Goal: Task Accomplishment & Management: Manage account settings

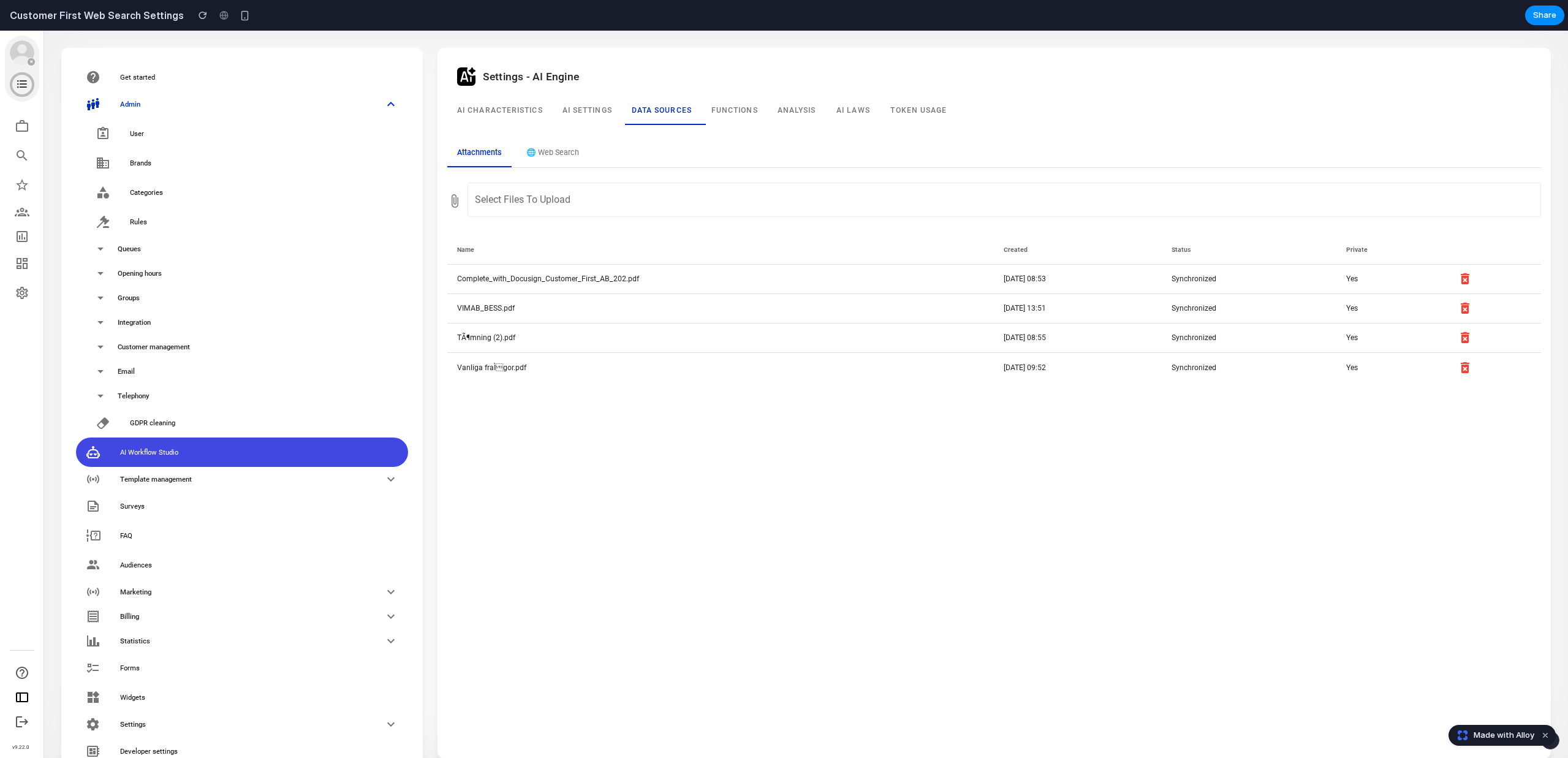
click at [606, 432] on div "Settings - AI Engine AI Characteristics AI settings Data sources Functions Anal…" at bounding box center [994, 402] width 1093 height 691
click at [552, 156] on button "🌐 Web Search" at bounding box center [552, 153] width 72 height 28
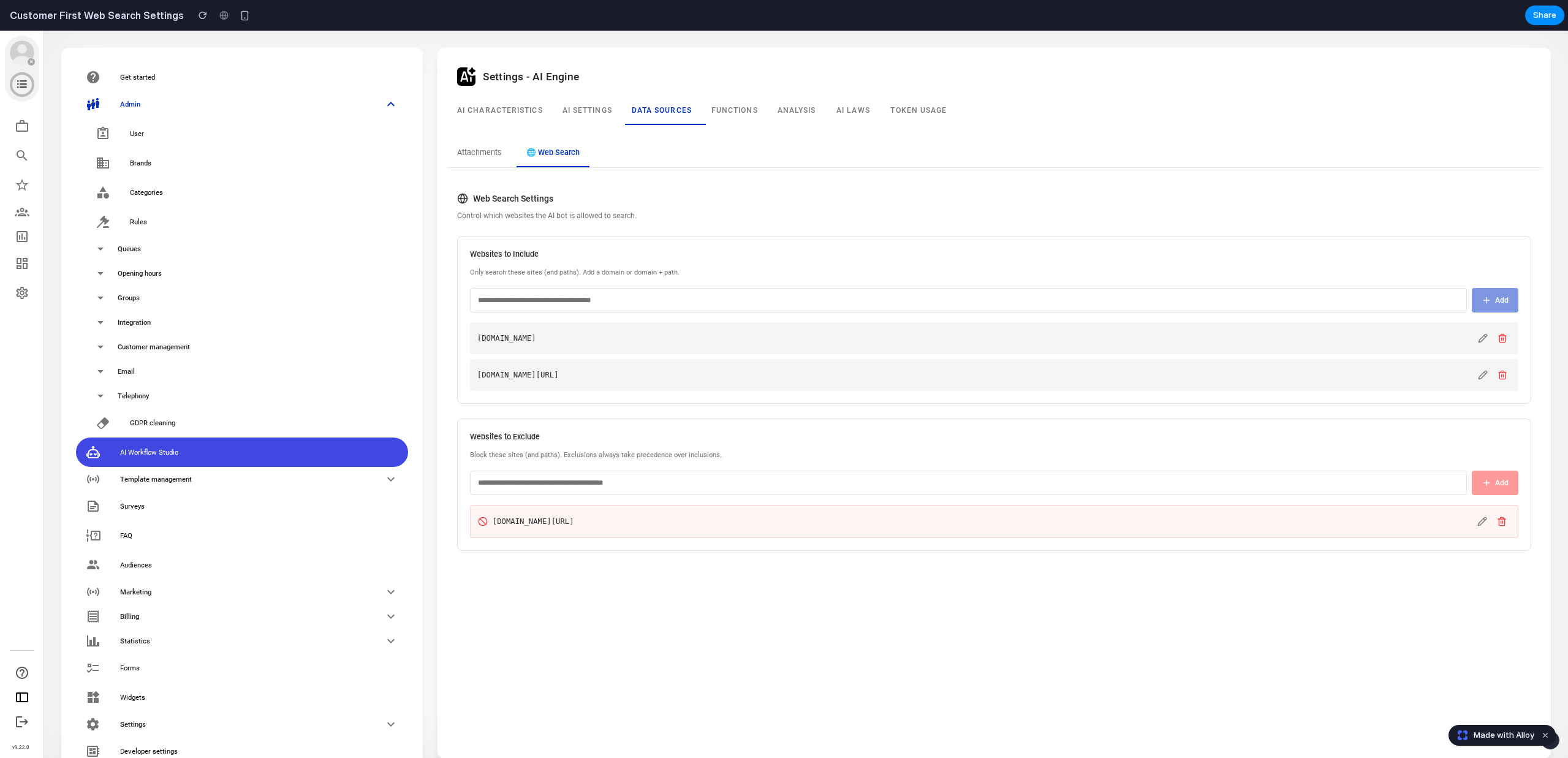
click at [608, 680] on div "Settings - AI Engine AI Characteristics AI settings Data sources Functions Anal…" at bounding box center [994, 402] width 1093 height 691
drag, startPoint x: 647, startPoint y: 215, endPoint x: 445, endPoint y: 197, distance: 202.8
click at [448, 197] on div "Web Search Settings Control which websites the AI bot is allowed to search. Web…" at bounding box center [994, 372] width 1093 height 379
drag, startPoint x: 452, startPoint y: 197, endPoint x: 693, endPoint y: 202, distance: 241.1
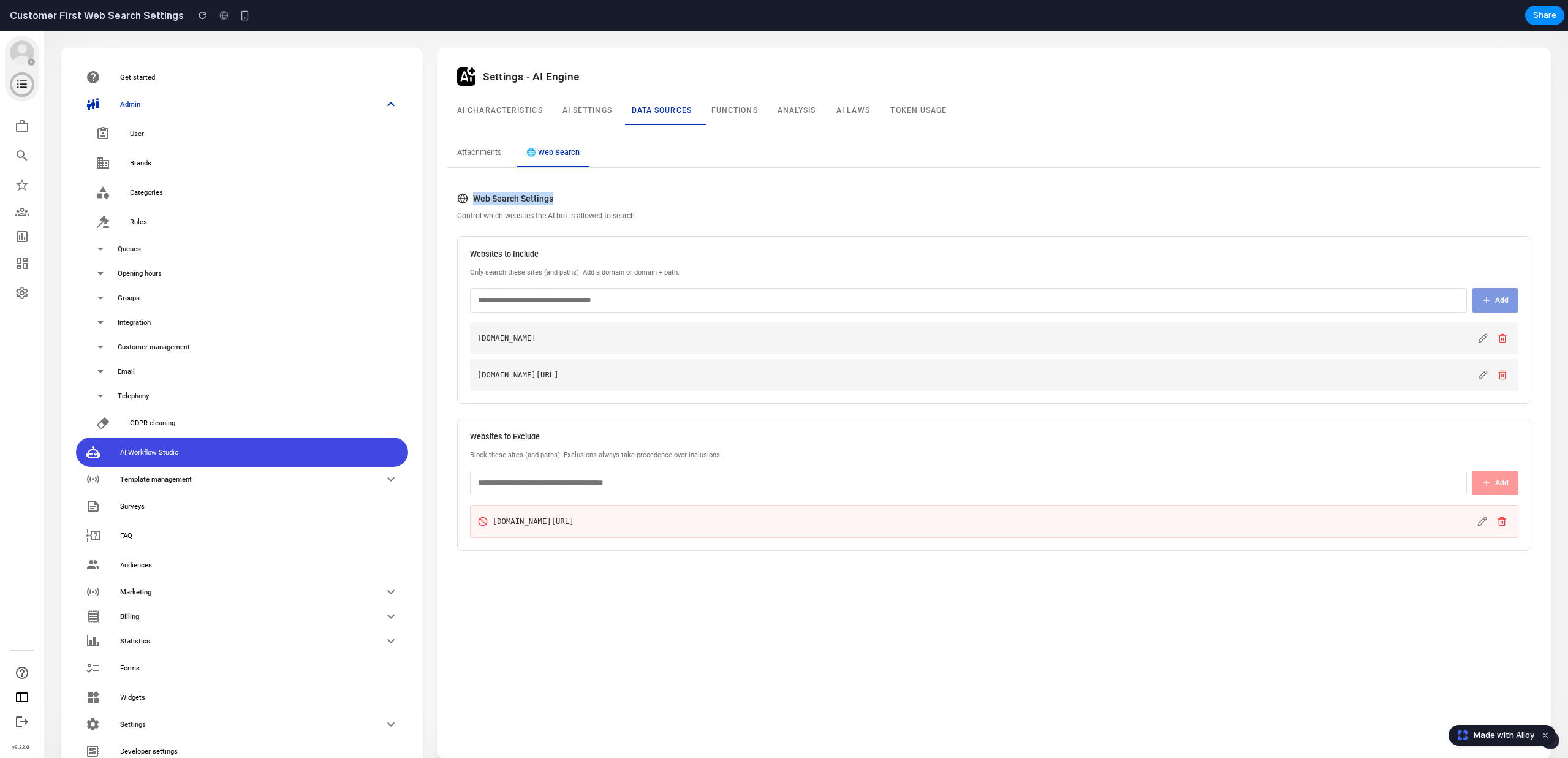
click at [696, 204] on div "Web Search Settings Control which websites the AI bot is allowed to search. Web…" at bounding box center [994, 372] width 1093 height 379
click at [690, 203] on h3 "Web Search Settings" at bounding box center [994, 199] width 1074 height 13
drag, startPoint x: 690, startPoint y: 211, endPoint x: 477, endPoint y: 188, distance: 214.2
click at [478, 189] on div "Web Search Settings Control which websites the AI bot is allowed to search. Web…" at bounding box center [994, 372] width 1093 height 379
click at [477, 188] on div "Web Search Settings Control which websites the AI bot is allowed to search. Web…" at bounding box center [994, 372] width 1093 height 379
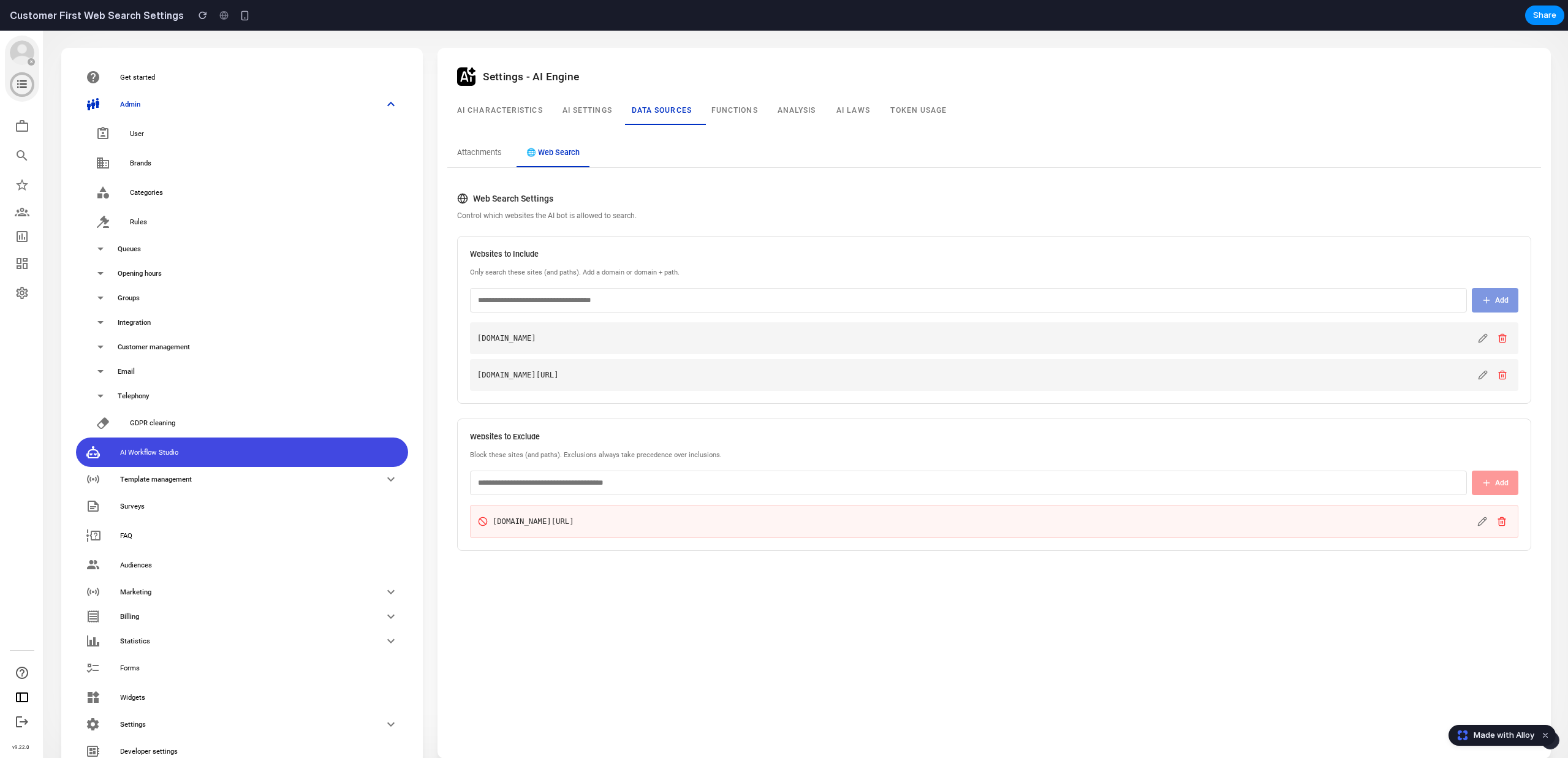
click at [479, 148] on button "Attachments" at bounding box center [479, 153] width 64 height 28
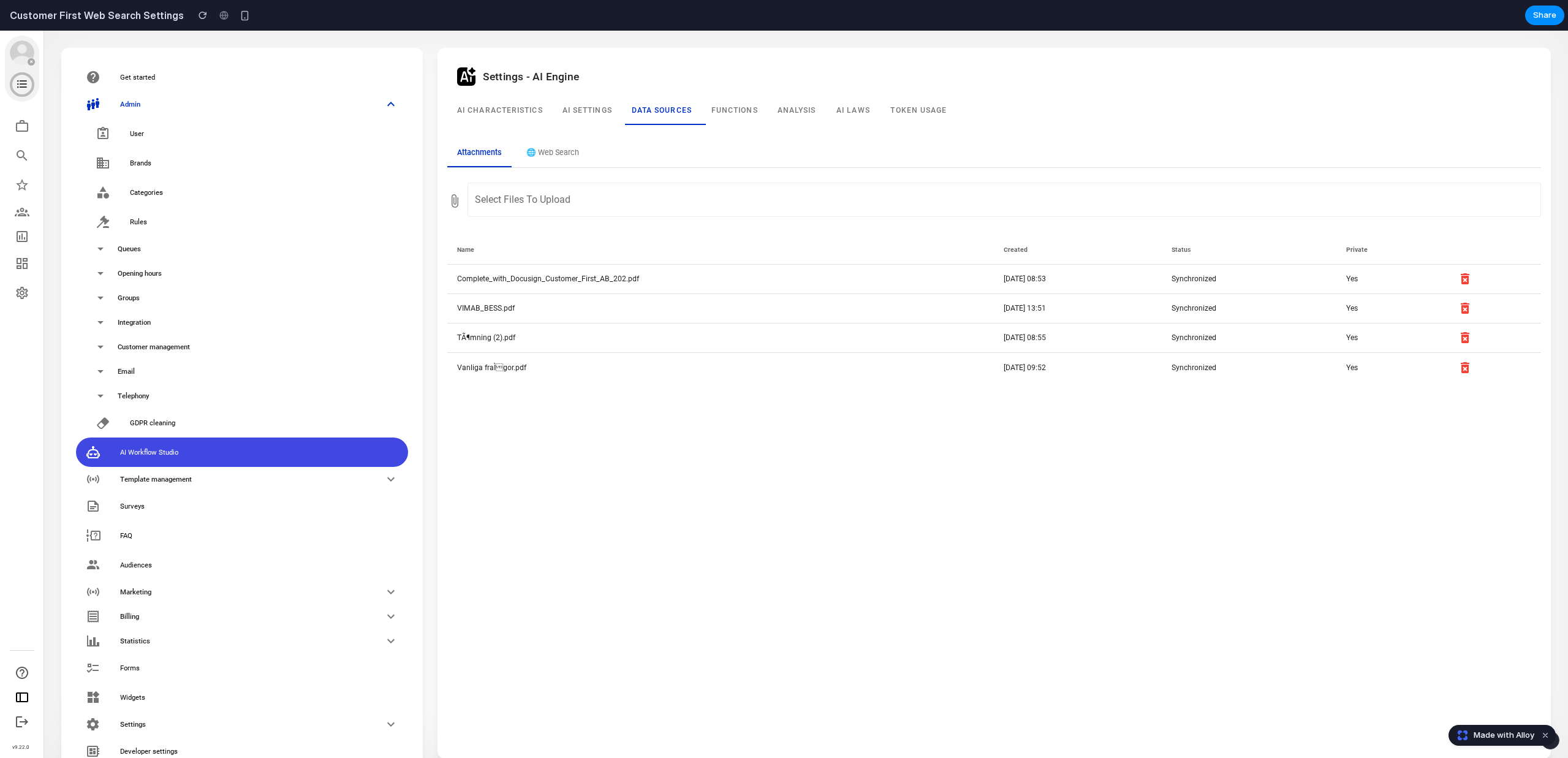
click at [552, 151] on button "🌐 Web Search" at bounding box center [552, 153] width 72 height 28
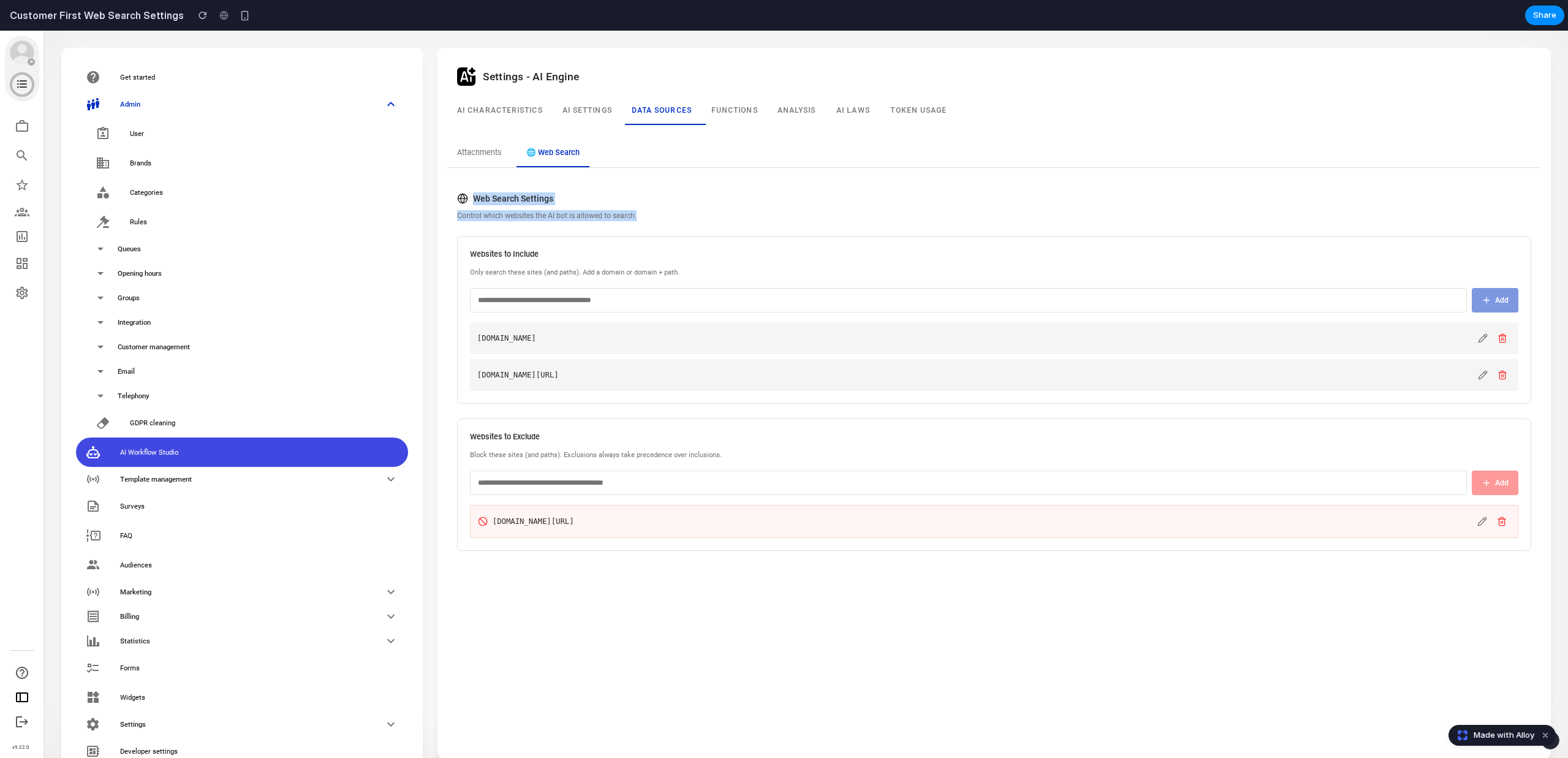
drag, startPoint x: 650, startPoint y: 214, endPoint x: 440, endPoint y: 185, distance: 212.0
click at [440, 185] on div "Attachments 🌐 Web Search Web Search Settings Control which websites the AI bot …" at bounding box center [994, 349] width 1108 height 435
click at [544, 195] on h3 "Web Search Settings" at bounding box center [994, 199] width 1074 height 13
drag, startPoint x: 674, startPoint y: 222, endPoint x: 442, endPoint y: 177, distance: 236.3
click at [442, 178] on div "Attachments 🌐 Web Search Web Search Settings Control which websites the AI bot …" at bounding box center [994, 349] width 1108 height 435
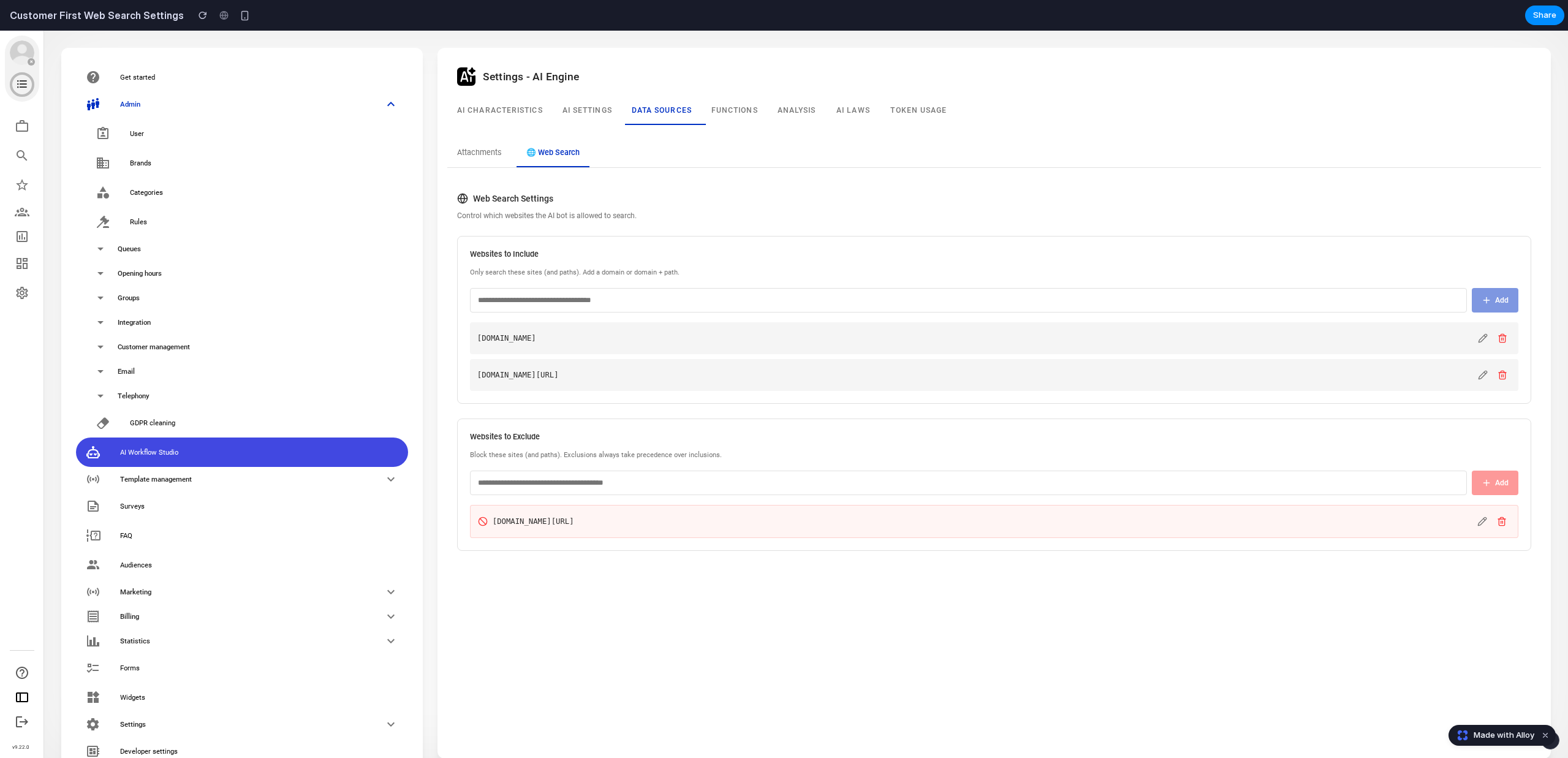
click at [581, 223] on div "Web Search Settings Control which websites the AI bot is allowed to search. Web…" at bounding box center [994, 372] width 1093 height 379
drag, startPoint x: 685, startPoint y: 219, endPoint x: 423, endPoint y: 169, distance: 266.7
click at [423, 169] on div "Get started Admin User Brands Categories Rules Queues Opening hours Groups Inte…" at bounding box center [806, 414] width 1504 height 747
click at [533, 205] on div "Web Search Settings Control which websites the AI bot is allowed to search." at bounding box center [994, 207] width 1074 height 29
drag, startPoint x: 662, startPoint y: 229, endPoint x: 439, endPoint y: 197, distance: 225.3
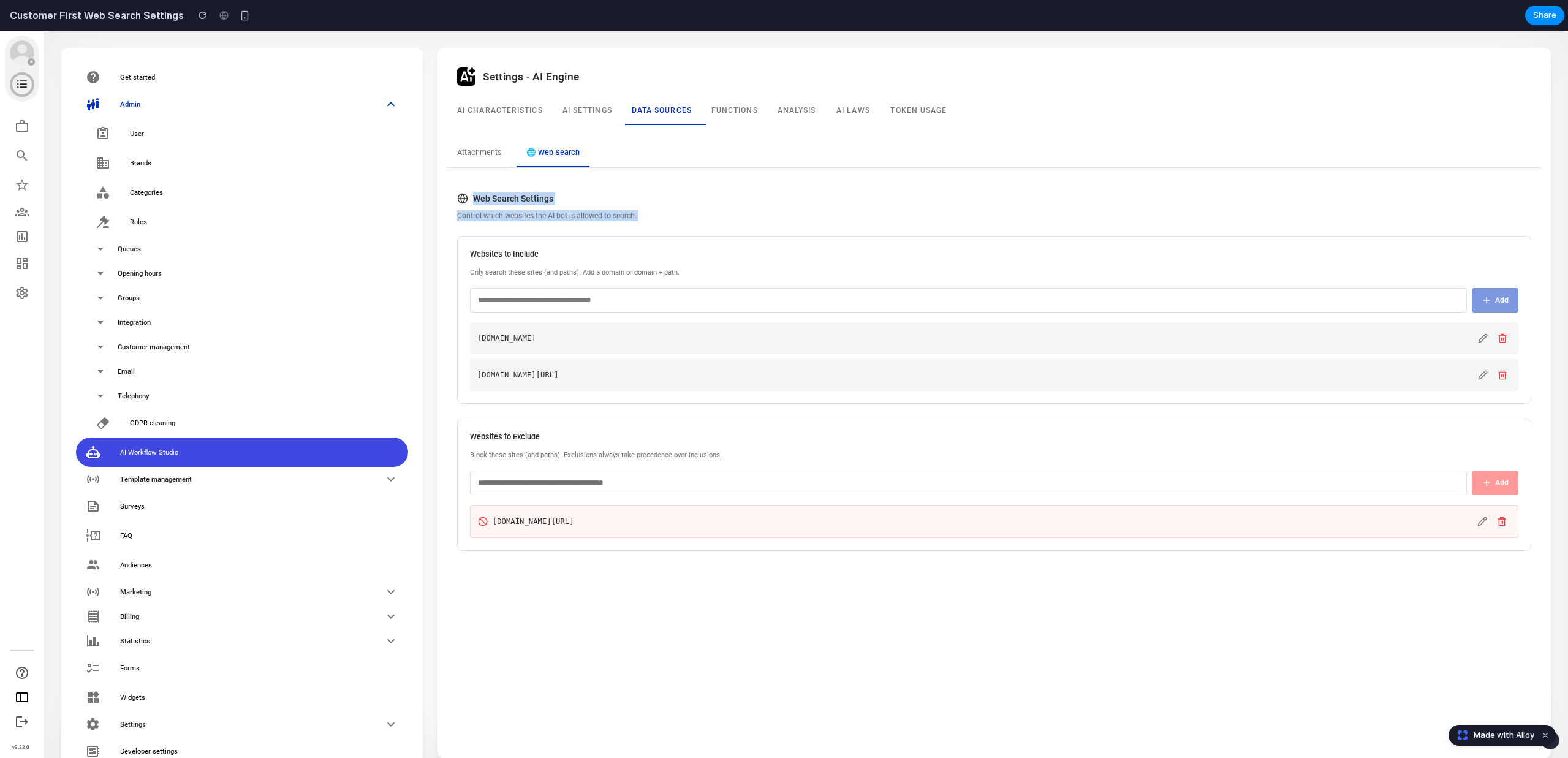
click at [442, 198] on div "Attachments 🌐 Web Search Web Search Settings Control which websites the AI bot …" at bounding box center [994, 349] width 1108 height 435
click at [440, 197] on div "Attachments 🌐 Web Search Web Search Settings Control which websites the AI bot …" at bounding box center [994, 349] width 1108 height 435
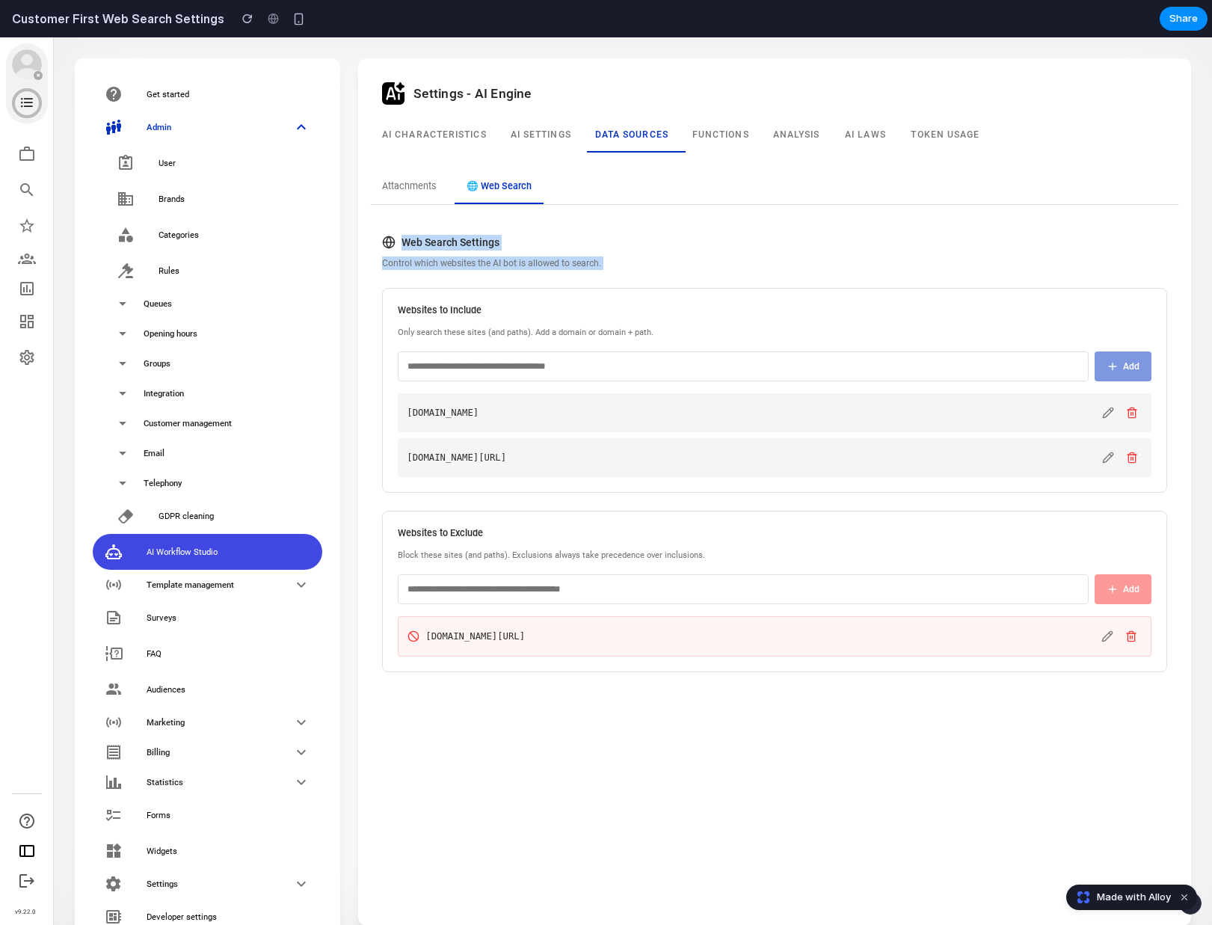
drag, startPoint x: 761, startPoint y: 274, endPoint x: 391, endPoint y: 226, distance: 373.0
click at [391, 229] on div "Web Search Settings Control which websites the AI bot is allowed to search. Web…" at bounding box center [774, 454] width 809 height 462
click at [391, 226] on div "Web Search Settings Control which websites the AI bot is allowed to search. Web…" at bounding box center [774, 454] width 809 height 462
drag, startPoint x: 608, startPoint y: 273, endPoint x: 247, endPoint y: 203, distance: 368.4
click at [248, 203] on div "Get started Admin User Brands Categories Rules Queues Opening hours Groups Inte…" at bounding box center [633, 505] width 1134 height 912
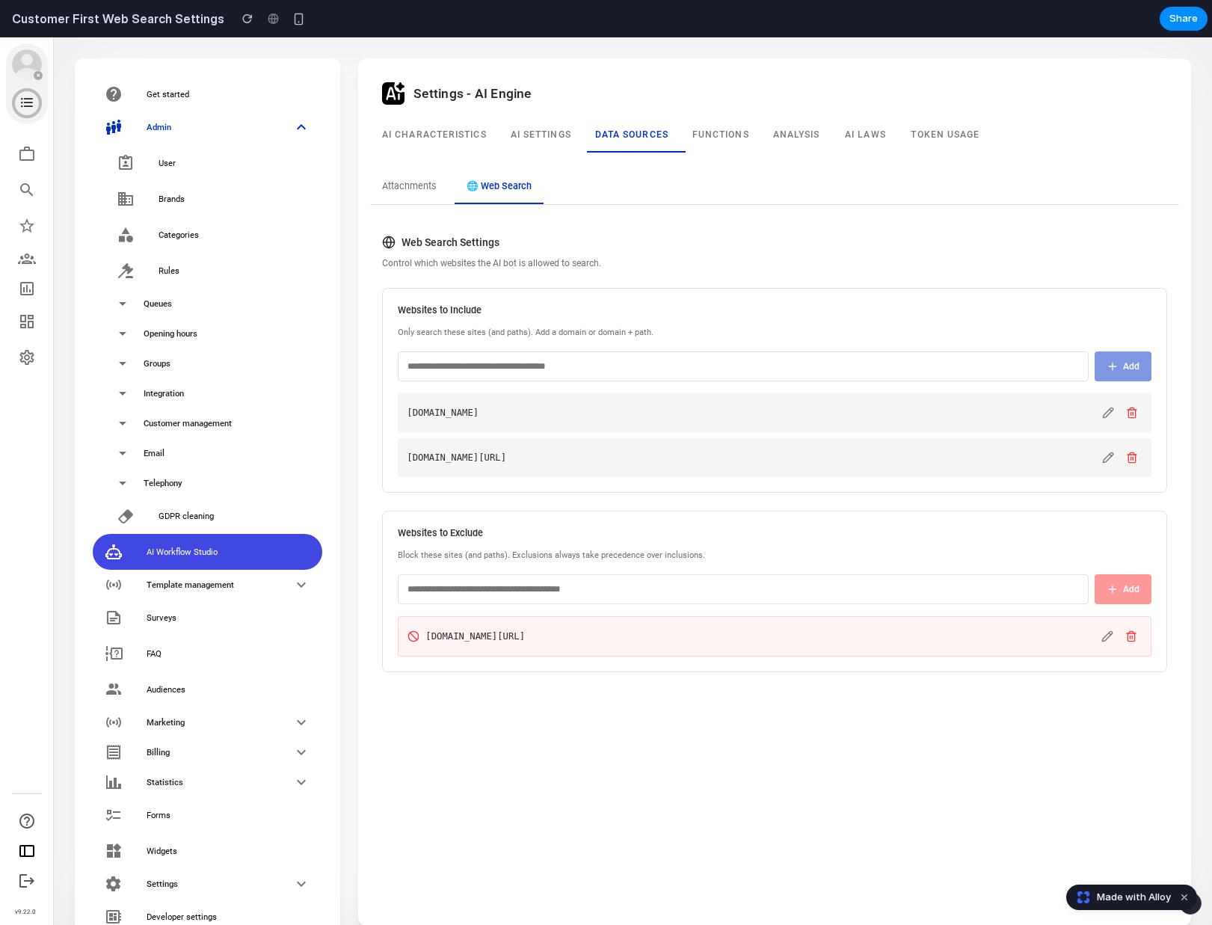
click at [465, 264] on p "Control which websites the AI bot is allowed to search." at bounding box center [774, 262] width 785 height 13
drag, startPoint x: 678, startPoint y: 269, endPoint x: 357, endPoint y: 258, distance: 320.8
click at [357, 258] on div "Attachments 🌐 Web Search Web Search Settings Control which websites the AI bot …" at bounding box center [774, 426] width 845 height 549
click at [368, 260] on div "Attachments 🌐 Web Search Web Search Settings Control which websites the AI bot …" at bounding box center [774, 426] width 827 height 531
drag, startPoint x: 545, startPoint y: 244, endPoint x: 477, endPoint y: 241, distance: 68.1
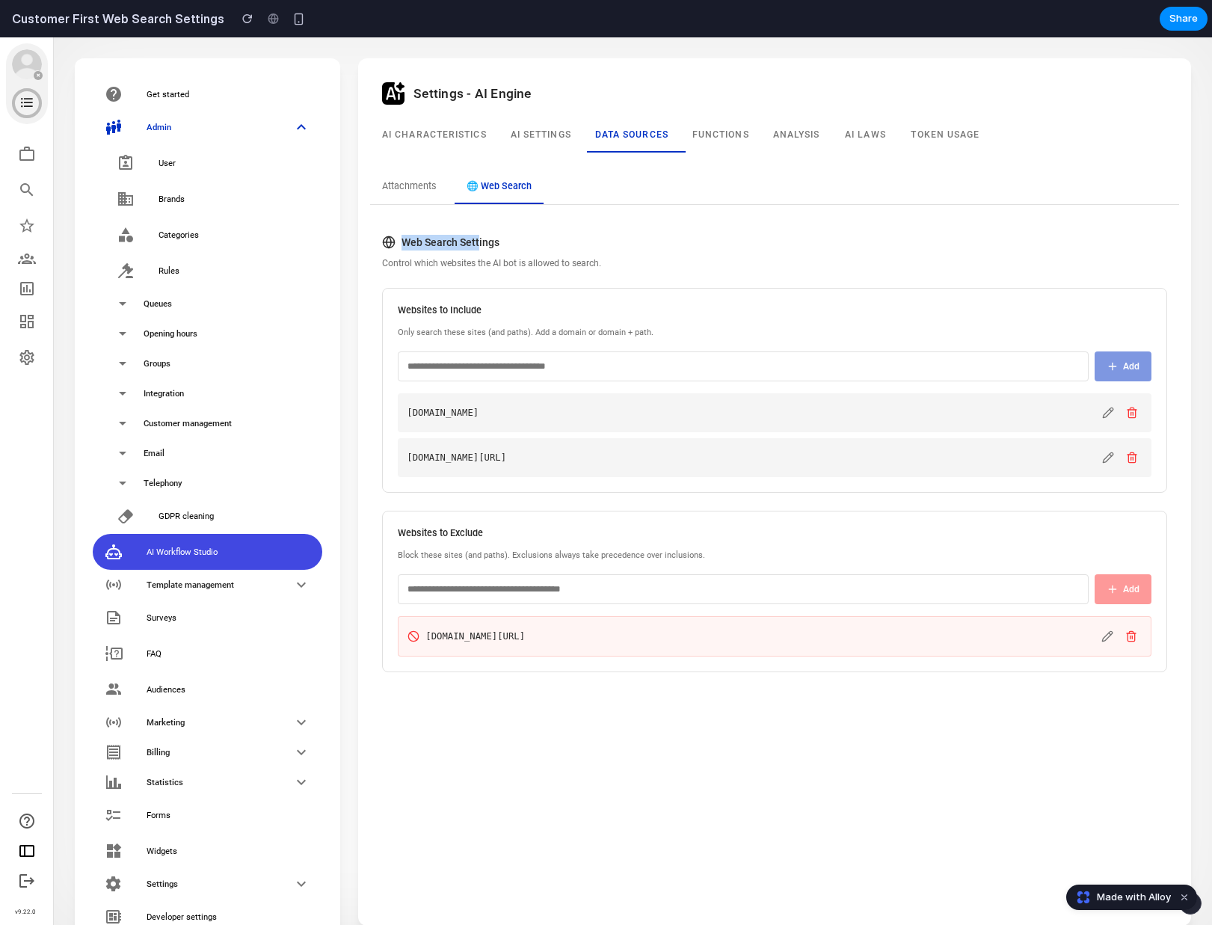
click at [477, 241] on h3 "Web Search Settings" at bounding box center [774, 243] width 785 height 16
drag, startPoint x: 505, startPoint y: 243, endPoint x: 496, endPoint y: 240, distance: 9.5
click at [496, 240] on h3 "Web Search Settings" at bounding box center [774, 243] width 785 height 16
copy h3 "Web Search Settings"
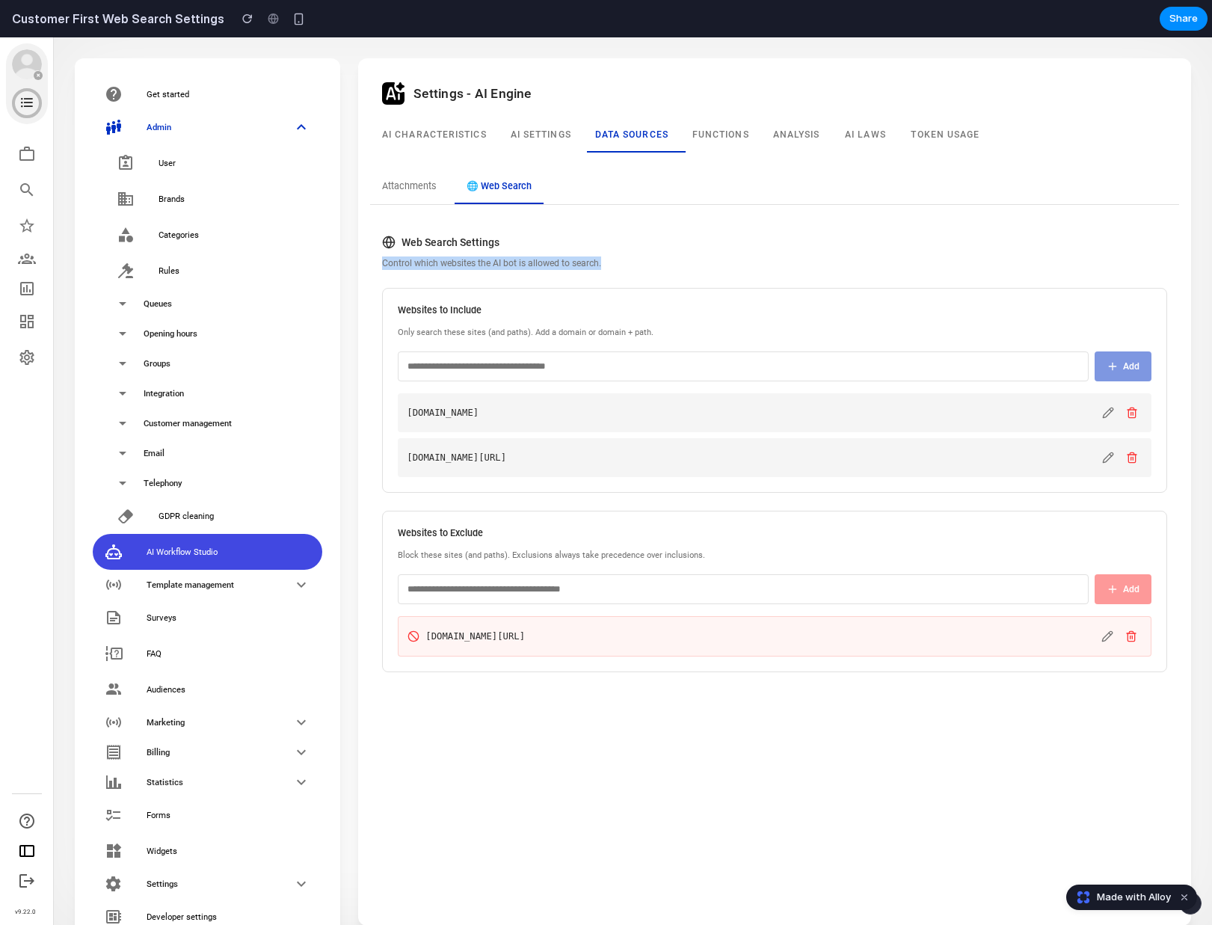
drag, startPoint x: 614, startPoint y: 269, endPoint x: 371, endPoint y: 262, distance: 243.0
click at [371, 262] on div "Web Search Settings Control which websites the AI bot is allowed to search. Web…" at bounding box center [774, 454] width 809 height 462
copy p "Control which websites the AI bot is allowed to search."
click at [1021, 206] on div "Attachments 🌐 Web Search Web Search Settings Control which websites the AI bot …" at bounding box center [774, 426] width 809 height 513
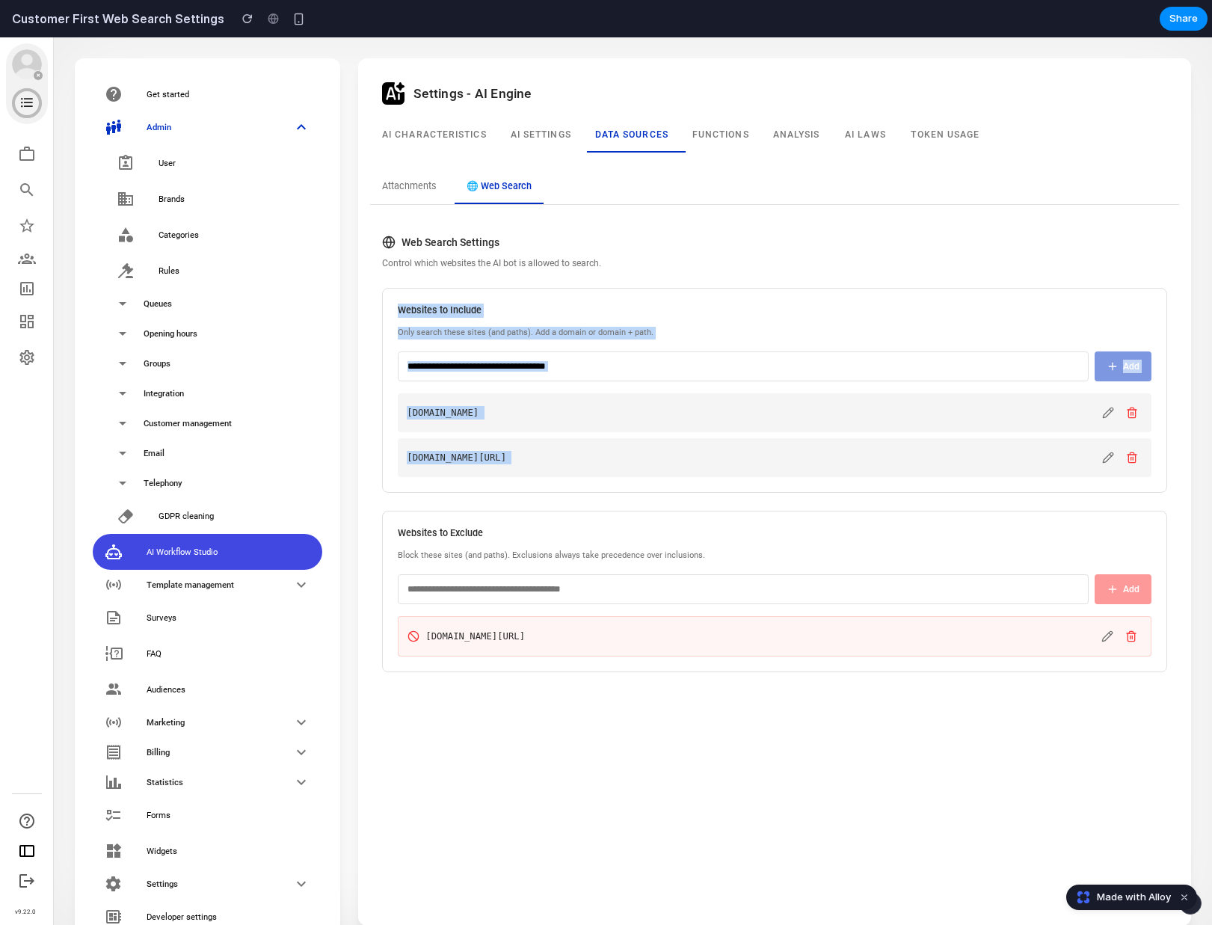
drag, startPoint x: 378, startPoint y: 302, endPoint x: 1146, endPoint y: 497, distance: 792.0
click at [1145, 496] on div "Web Search Settings Control which websites the AI bot is allowed to search. Web…" at bounding box center [774, 454] width 809 height 462
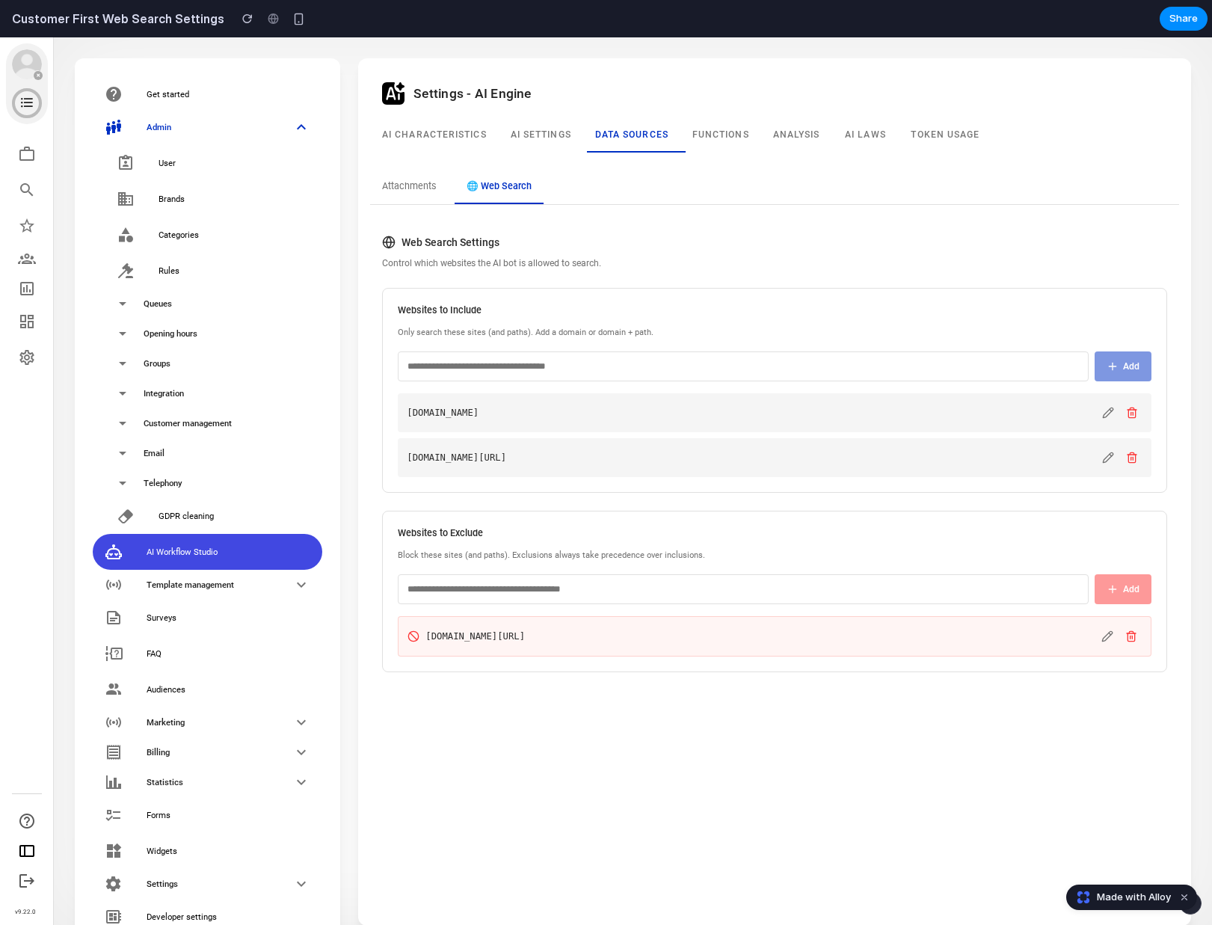
click at [1195, 501] on section "Get started Admin User Brands Categories Rules Queues Opening hours Groups Inte…" at bounding box center [633, 480] width 1158 height 887
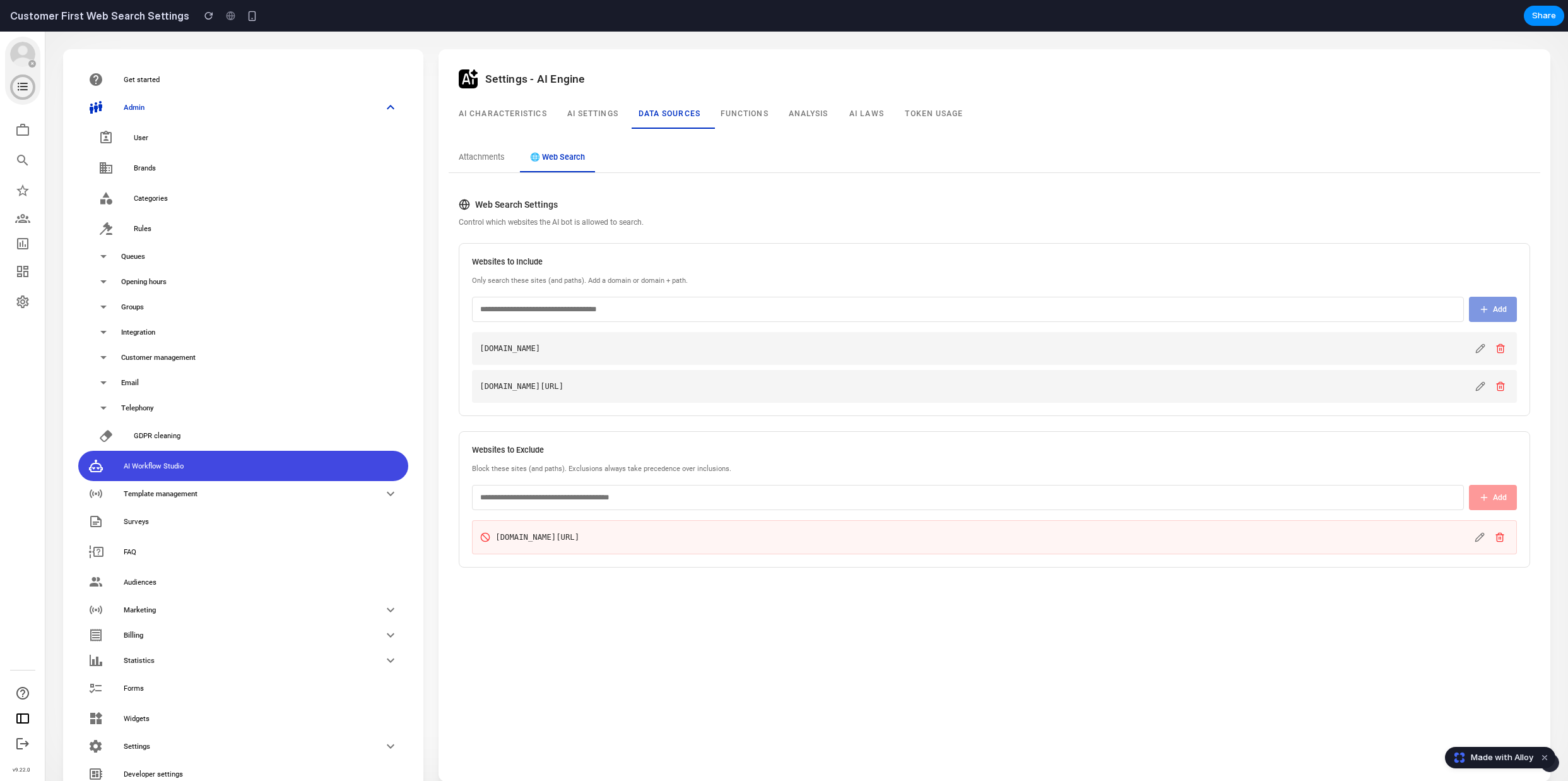
click at [881, 299] on input "text" at bounding box center [968, 309] width 992 height 25
click at [886, 311] on input "text" at bounding box center [968, 309] width 992 height 25
click at [896, 276] on p "Only search these sites (and paths). Add a domain or domain + path." at bounding box center [995, 281] width 1045 height 11
click at [887, 304] on input "text" at bounding box center [968, 309] width 992 height 25
click at [896, 279] on p "Only search these sites (and paths). Add a domain or domain + path." at bounding box center [995, 281] width 1045 height 11
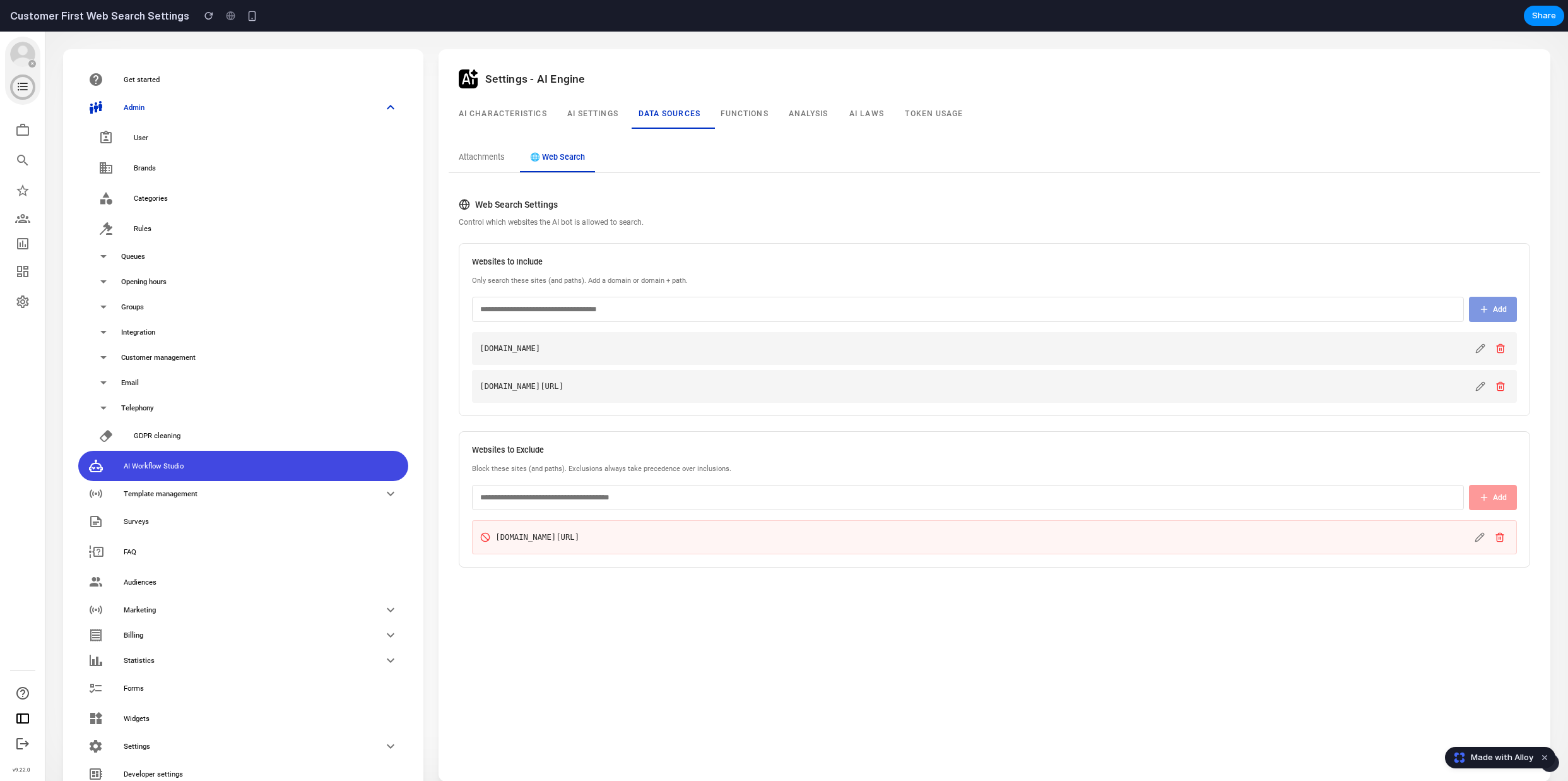
click at [874, 317] on input "text" at bounding box center [968, 309] width 992 height 25
click at [886, 285] on p "Only search these sites (and paths). Add a domain or domain + path." at bounding box center [995, 281] width 1045 height 11
click at [876, 308] on input "text" at bounding box center [968, 309] width 992 height 25
click at [885, 281] on p "Only search these sites (and paths). Add a domain or domain + path." at bounding box center [995, 281] width 1045 height 11
click at [869, 322] on div "Websites to Include Only search these sites (and paths). Add a domain or domain…" at bounding box center [994, 329] width 1072 height 173
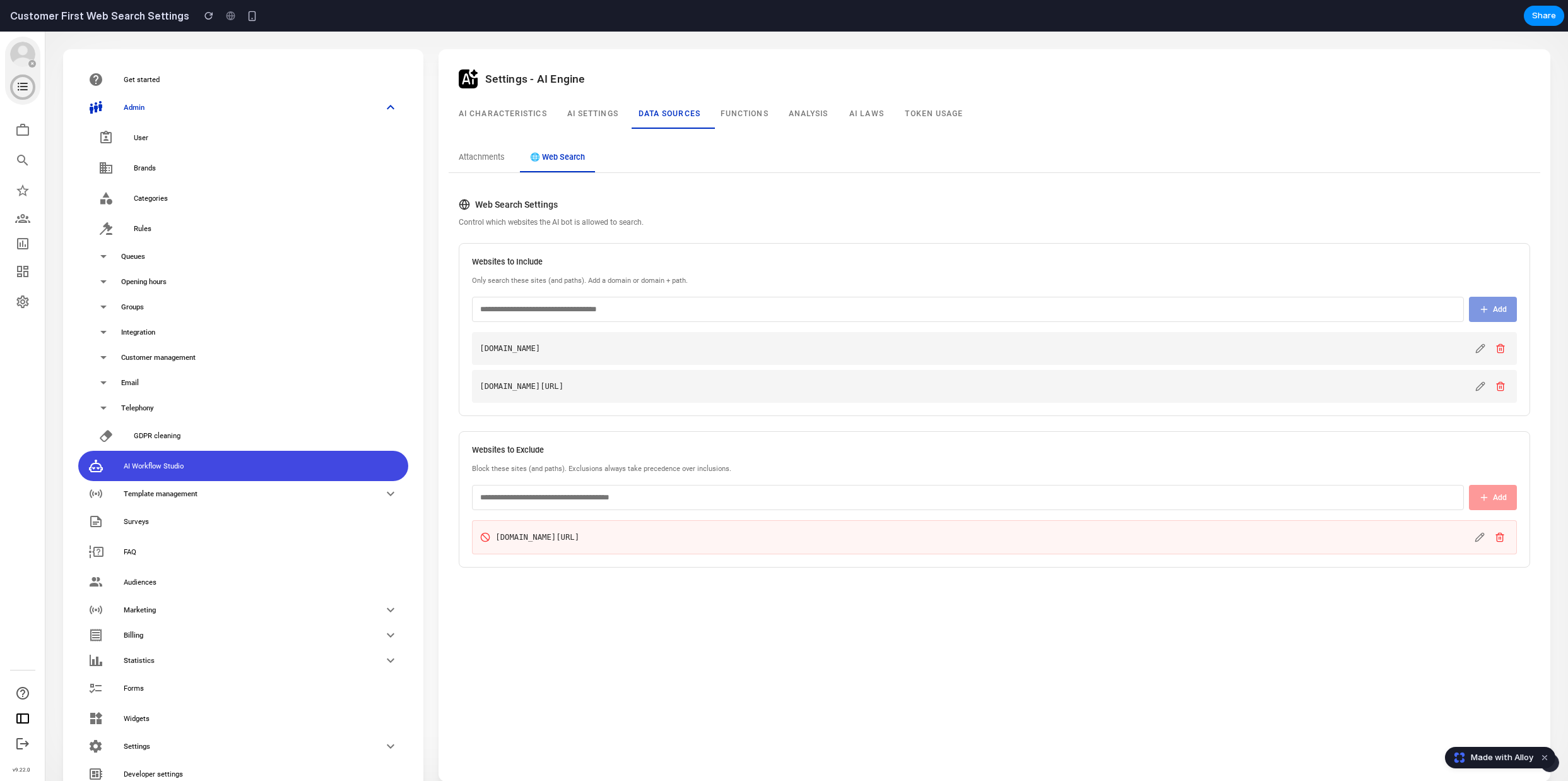
click at [869, 315] on input "text" at bounding box center [968, 309] width 992 height 25
click at [876, 300] on input "text" at bounding box center [968, 309] width 992 height 25
click at [873, 310] on input "text" at bounding box center [968, 309] width 992 height 25
click at [883, 279] on p "Only search these sites (and paths). Add a domain or domain + path." at bounding box center [995, 281] width 1045 height 11
click at [875, 303] on input "text" at bounding box center [968, 309] width 992 height 25
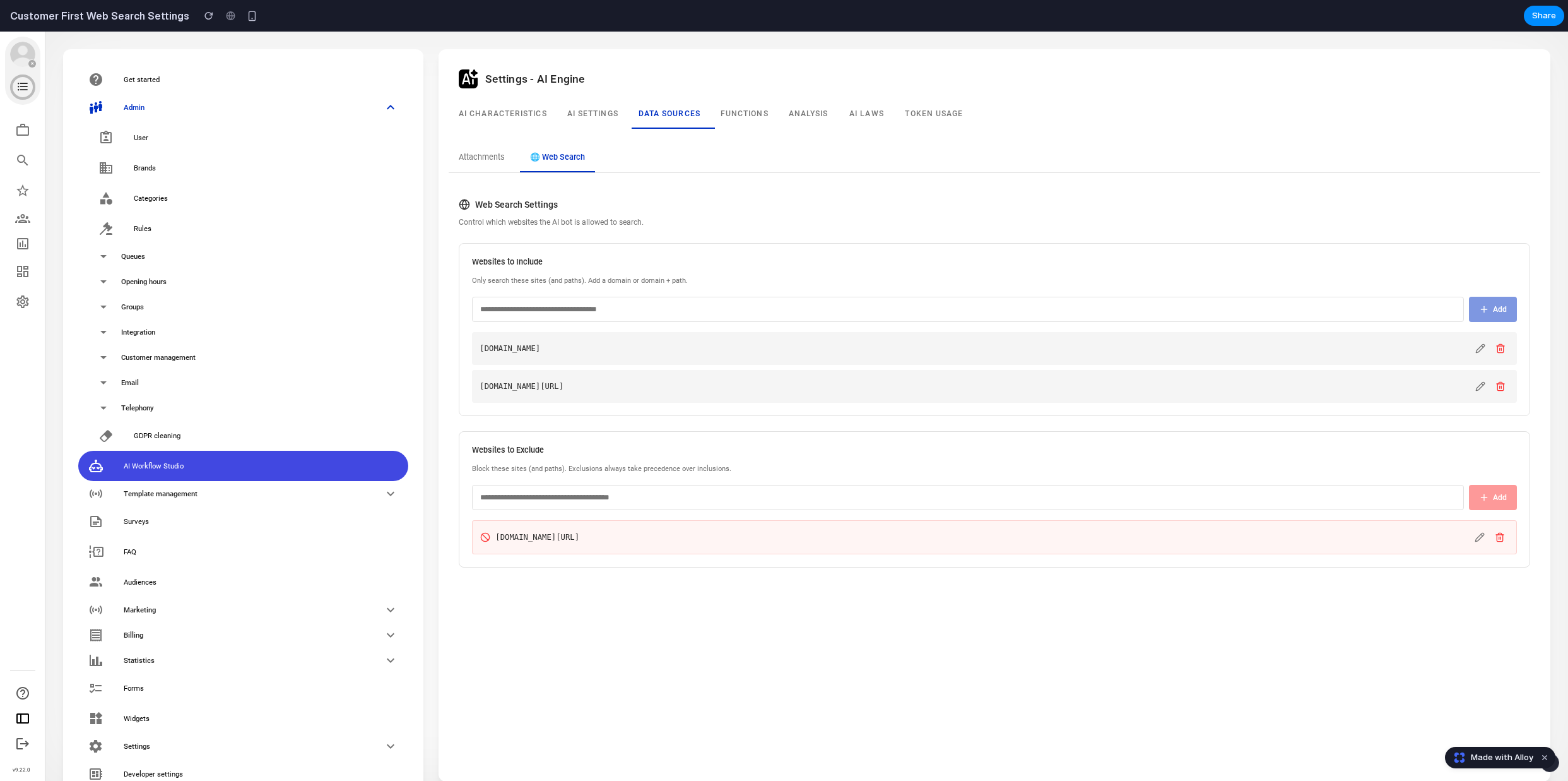
click at [883, 278] on p "Only search these sites (and paths). Add a domain or domain + path." at bounding box center [995, 281] width 1045 height 11
click at [877, 295] on div "Websites to Include Only search these sites (and paths). Add a domain or domain…" at bounding box center [994, 329] width 1072 height 173
click at [876, 305] on input "text" at bounding box center [968, 309] width 992 height 25
click at [879, 292] on div "Websites to Include Only search these sites (and paths). Add a domain or domain…" at bounding box center [994, 329] width 1072 height 173
click at [878, 304] on input "text" at bounding box center [968, 309] width 992 height 25
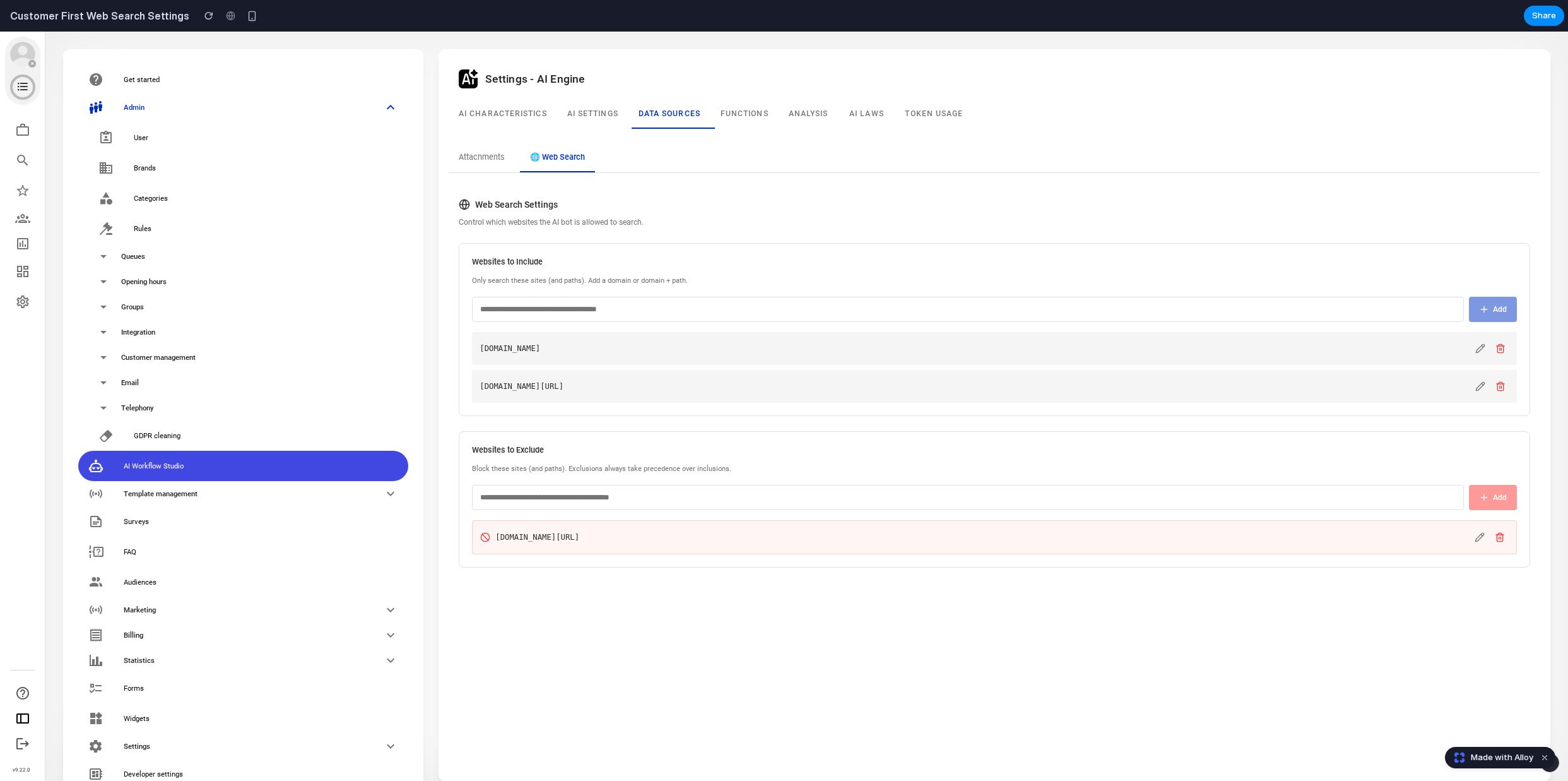
click at [882, 291] on div "Websites to Include Only search these sites (and paths). Add a domain or domain…" at bounding box center [994, 329] width 1072 height 173
click at [877, 313] on input "text" at bounding box center [968, 309] width 992 height 25
click at [882, 291] on div "Websites to Include Only search these sites (and paths). Add a domain or domain…" at bounding box center [994, 329] width 1072 height 173
click at [882, 306] on input "text" at bounding box center [968, 309] width 992 height 25
click at [885, 291] on div "Websites to Include Only search these sites (and paths). Add a domain or domain…" at bounding box center [994, 329] width 1072 height 173
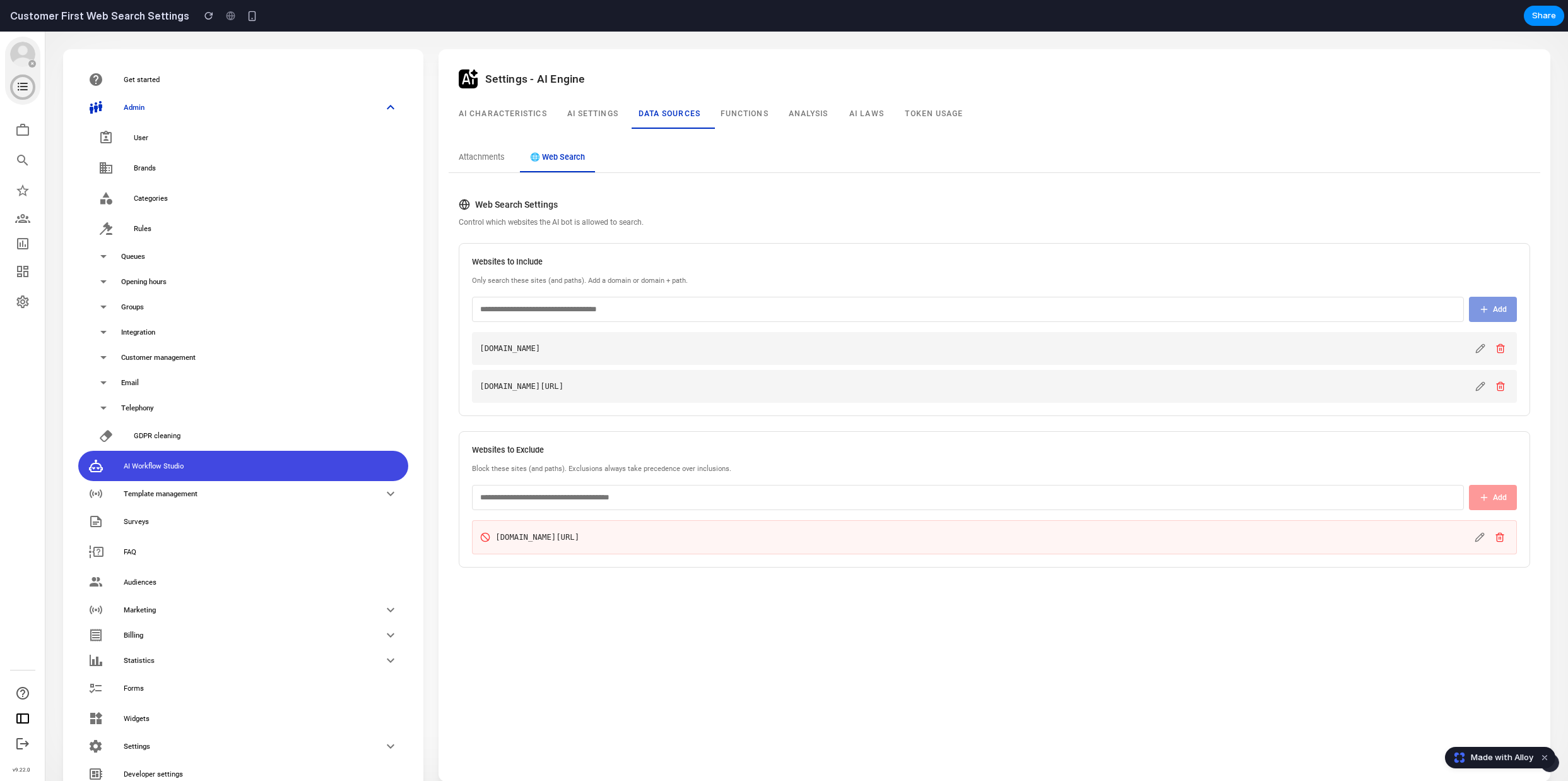
click at [885, 301] on input "text" at bounding box center [968, 309] width 992 height 25
click at [885, 296] on input "text" at bounding box center [968, 309] width 992 height 25
click at [885, 303] on input "text" at bounding box center [968, 309] width 992 height 25
click at [885, 298] on input "text" at bounding box center [968, 309] width 992 height 25
click at [885, 303] on input "text" at bounding box center [968, 309] width 992 height 25
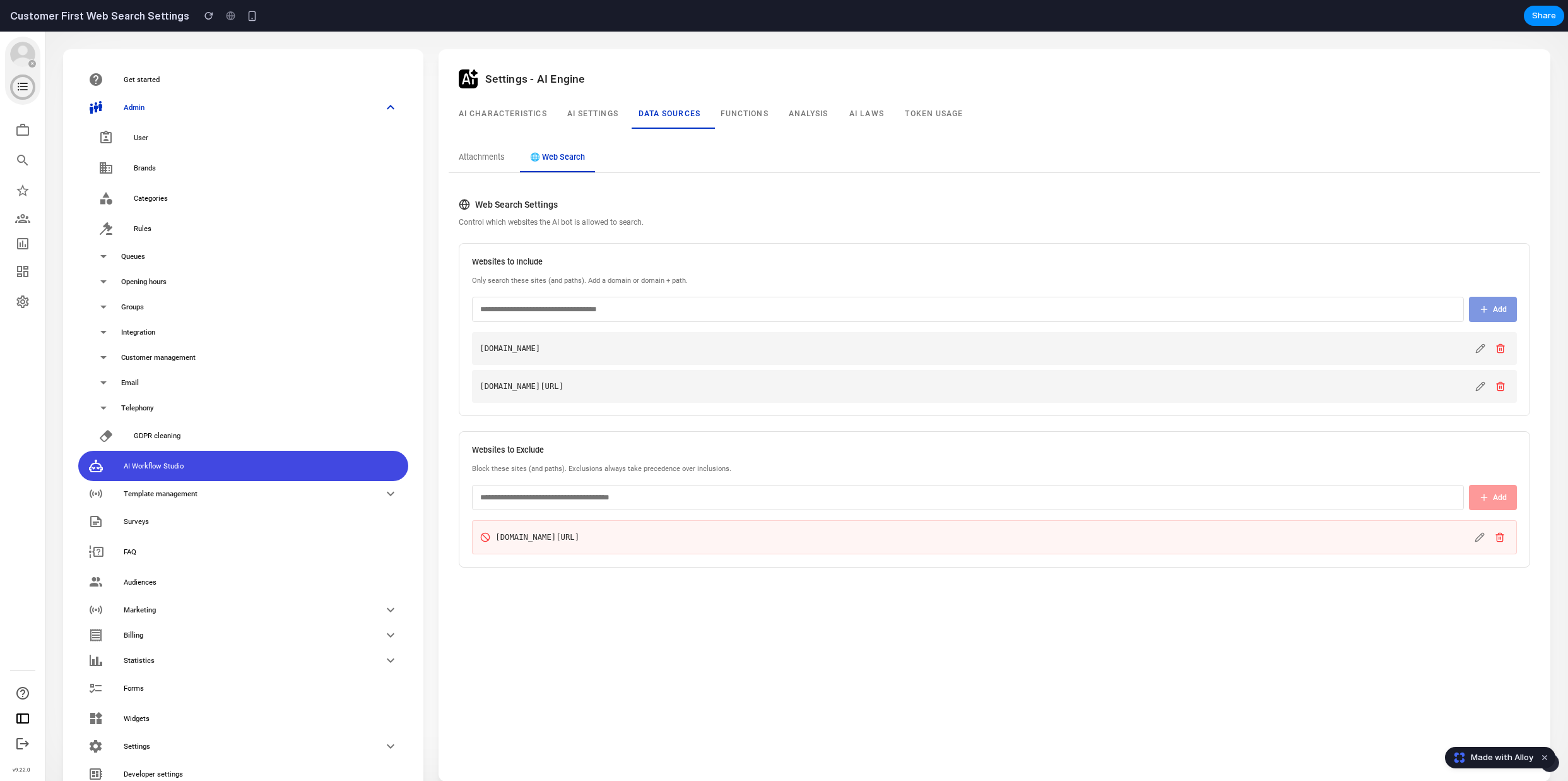
click at [885, 294] on div "Websites to Include Only search these sites (and paths). Add a domain or domain…" at bounding box center [994, 329] width 1072 height 173
click at [886, 282] on p "Only search these sites (and paths). Add a domain or domain + path." at bounding box center [995, 281] width 1045 height 11
drag, startPoint x: 719, startPoint y: 281, endPoint x: 469, endPoint y: 284, distance: 250.0
click at [469, 284] on div "Websites to Include Only search these sites (and paths). Add a domain or domain…" at bounding box center [994, 329] width 1072 height 173
copy p "Only search these sites (and paths). Add a domain or domain + path."
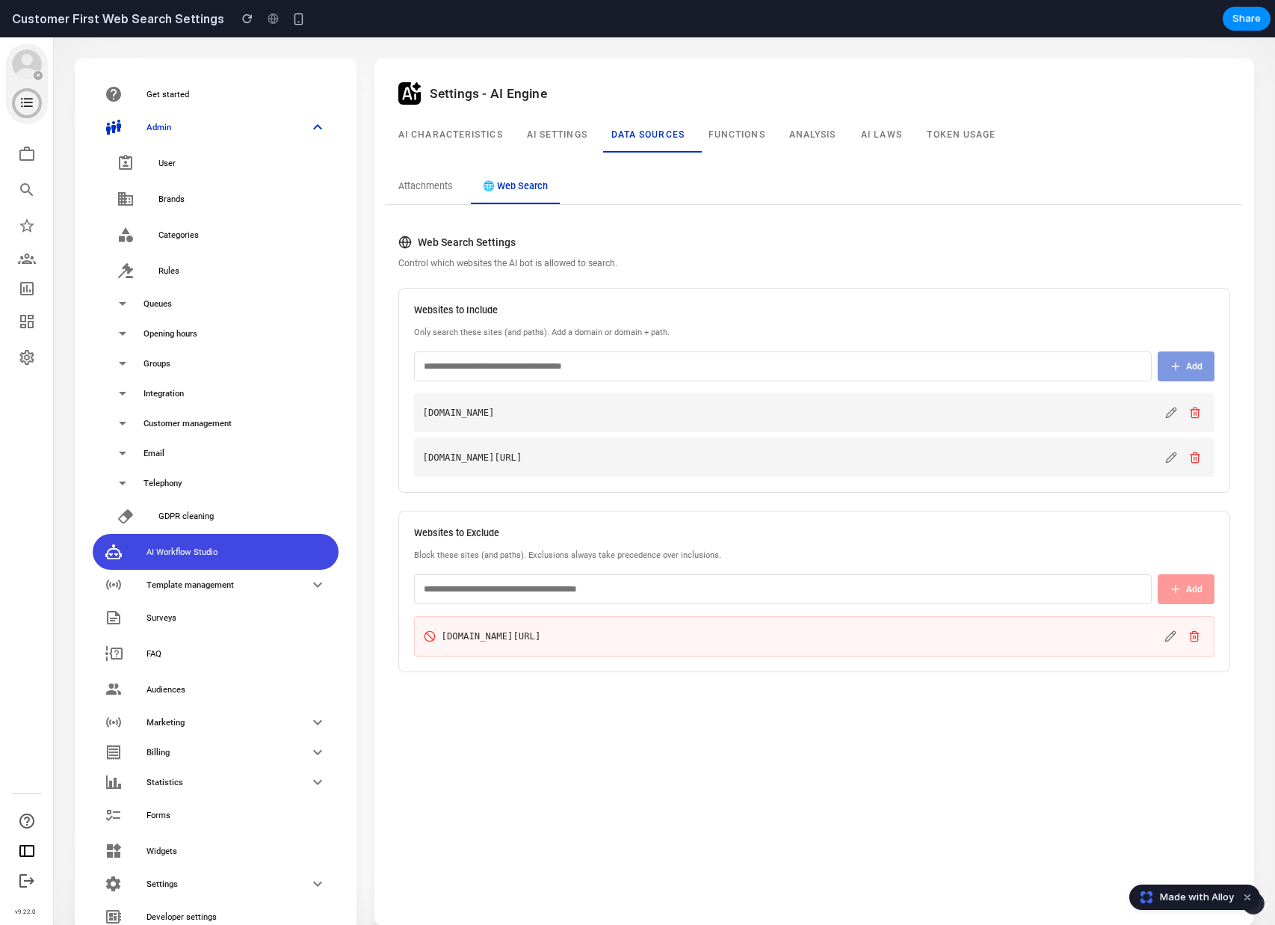
click at [545, 362] on input "text" at bounding box center [783, 366] width 738 height 30
click at [601, 329] on p "Only search these sites (and paths). Add a domain or domain + path." at bounding box center [814, 333] width 801 height 13
click at [593, 360] on input "text" at bounding box center [783, 366] width 738 height 30
click at [972, 359] on input "text" at bounding box center [783, 366] width 738 height 30
click at [1176, 312] on h4 "Websites to Include" at bounding box center [814, 310] width 801 height 14
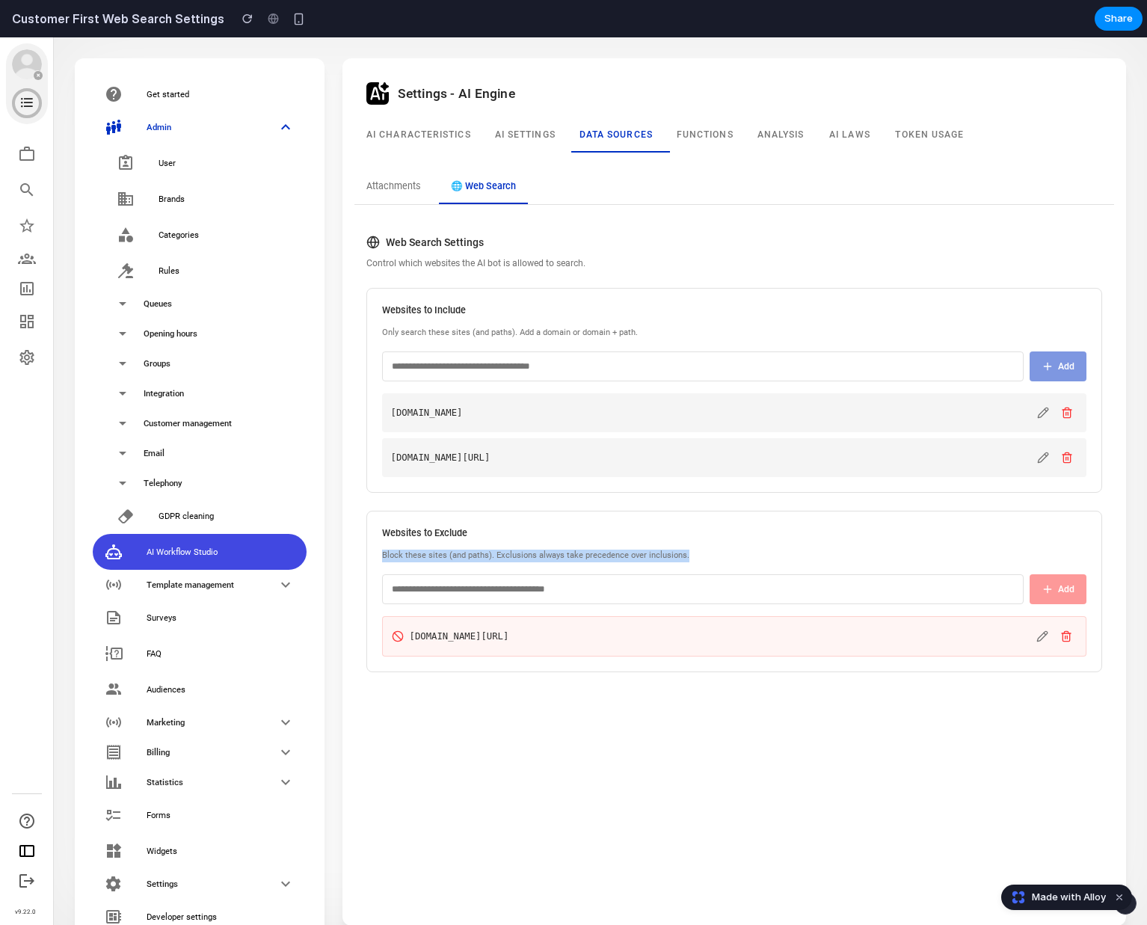
drag, startPoint x: 688, startPoint y: 551, endPoint x: 371, endPoint y: 559, distance: 317.8
click at [371, 559] on div "Websites to Exclude Block these sites (and paths). Exclusions always take prece…" at bounding box center [734, 590] width 736 height 161
copy p "Block these sites (and paths). Exclusions always take precedence over inclusion…"
click at [588, 727] on div "Settings - AI Engine AI Characteristics AI settings Data sources Functions Anal…" at bounding box center [734, 491] width 760 height 843
